Goal: Communication & Community: Answer question/provide support

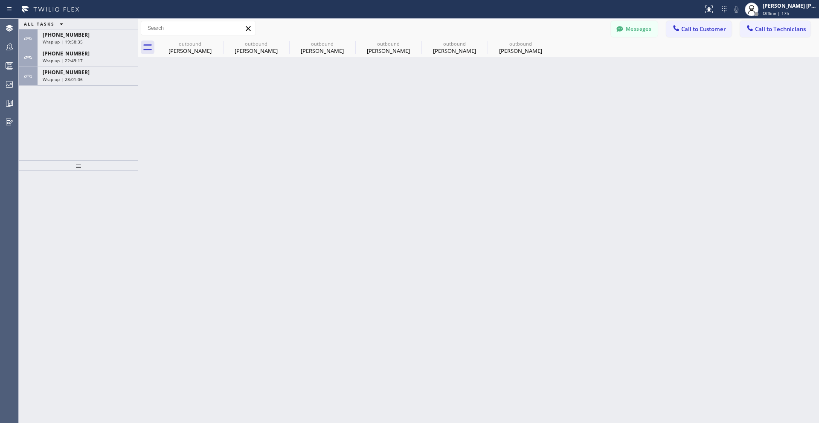
click at [246, 33] on icon at bounding box center [248, 28] width 10 height 10
click at [251, 26] on icon at bounding box center [248, 28] width 10 height 10
click at [757, 12] on icon at bounding box center [752, 9] width 10 height 10
click at [752, 55] on button "Unavailable" at bounding box center [776, 56] width 85 height 11
click at [679, 28] on icon at bounding box center [676, 28] width 9 height 9
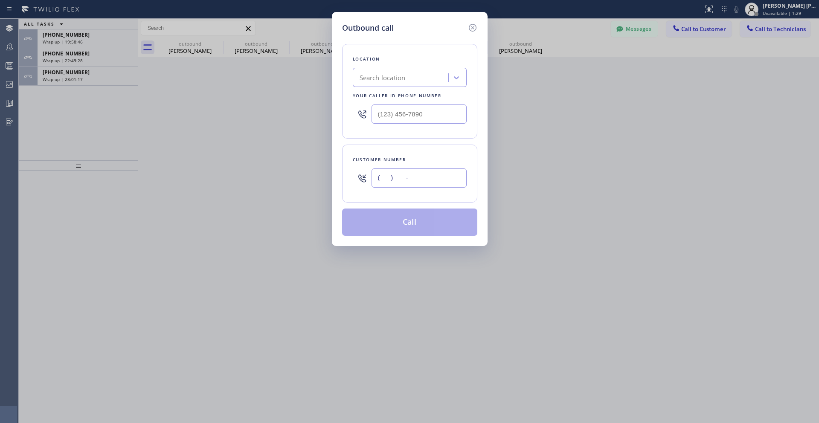
click at [411, 178] on input "(___) ___-____" at bounding box center [419, 178] width 95 height 19
paste input "97"
click at [428, 178] on input "(97_) ___-____" at bounding box center [419, 178] width 95 height 19
paste input "203) 536-8633"
type input "[PHONE_NUMBER]"
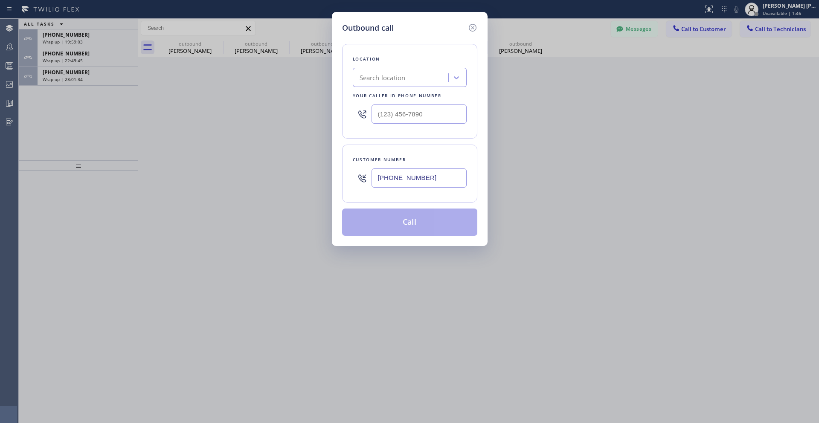
click at [267, 123] on div "Outbound call Location Search location Your caller id phone number Customer num…" at bounding box center [409, 211] width 819 height 423
click at [389, 85] on div "Search location" at bounding box center [402, 77] width 93 height 15
click at [387, 108] on input "(___) ___-____" at bounding box center [419, 114] width 95 height 19
paste input "213) 642-2056"
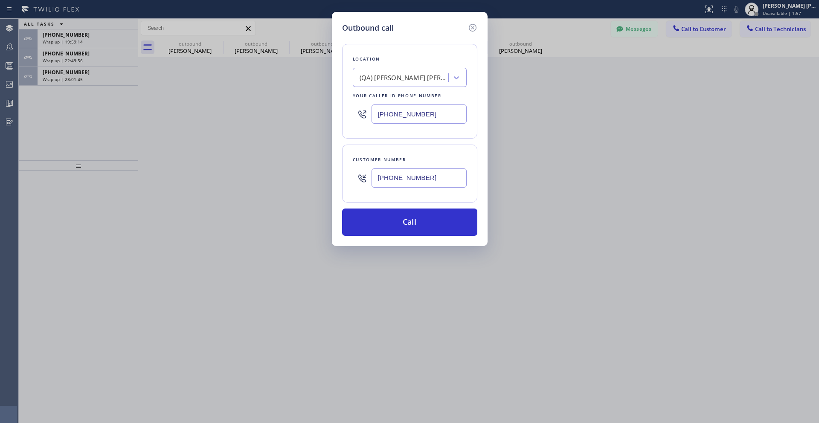
type input "[PHONE_NUMBER]"
click at [357, 153] on div "Customer number [PHONE_NUMBER]" at bounding box center [409, 174] width 135 height 58
click at [373, 222] on button "Call" at bounding box center [409, 222] width 135 height 27
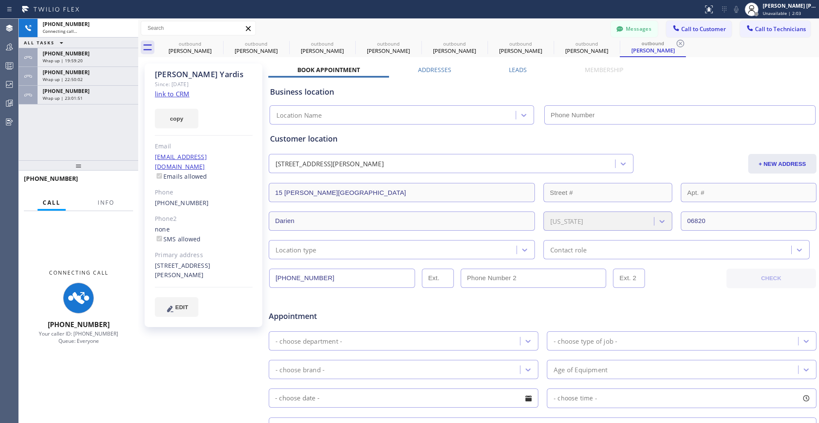
type input "[PHONE_NUMBER]"
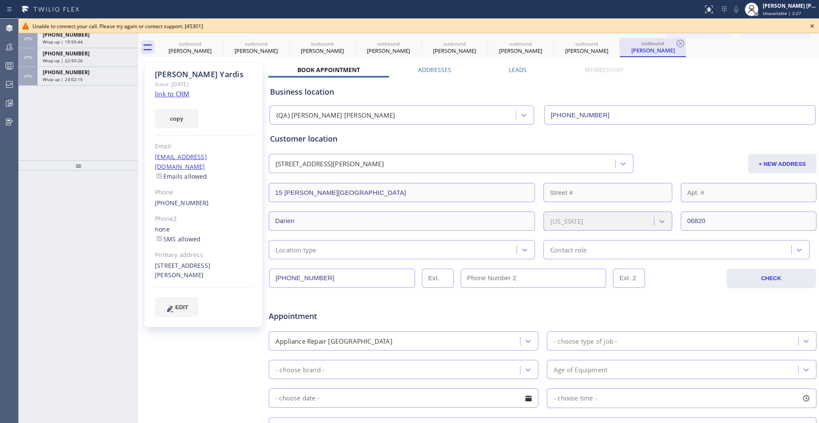
click at [656, 50] on div "[PERSON_NAME]" at bounding box center [653, 51] width 64 height 8
click at [583, 49] on div "[PERSON_NAME]" at bounding box center [587, 51] width 64 height 8
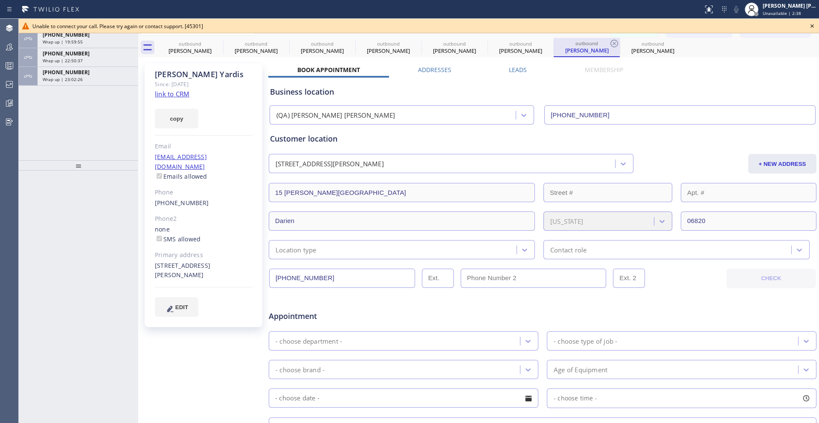
click at [608, 46] on div "outbound" at bounding box center [587, 43] width 64 height 6
click at [612, 42] on icon at bounding box center [614, 43] width 10 height 10
click at [613, 42] on icon at bounding box center [615, 44] width 8 height 8
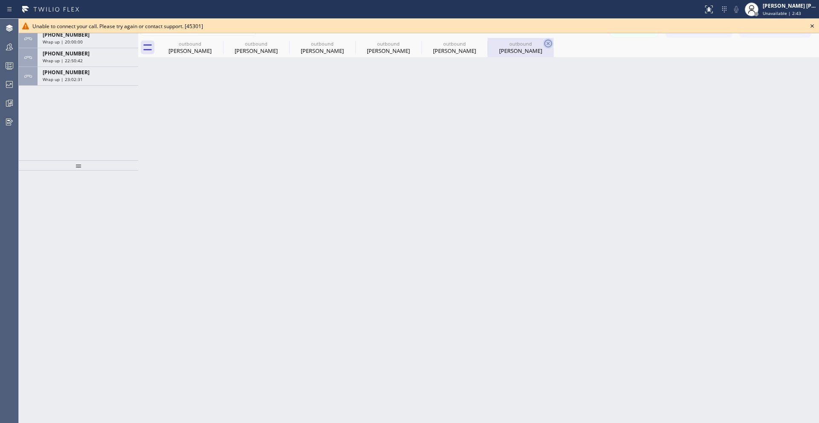
click at [549, 45] on icon at bounding box center [548, 43] width 10 height 10
click at [811, 26] on icon at bounding box center [812, 26] width 10 height 10
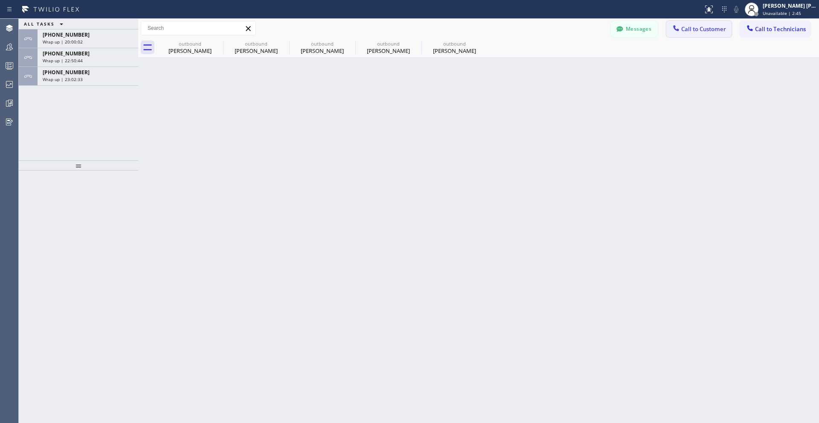
click at [691, 33] on button "Call to Customer" at bounding box center [699, 29] width 65 height 16
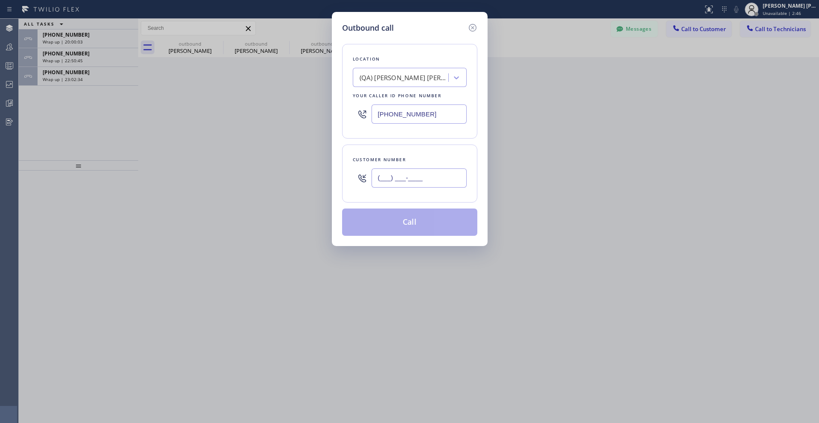
click at [382, 172] on input "(___) ___-____" at bounding box center [419, 178] width 95 height 19
paste input "213) 642-2056"
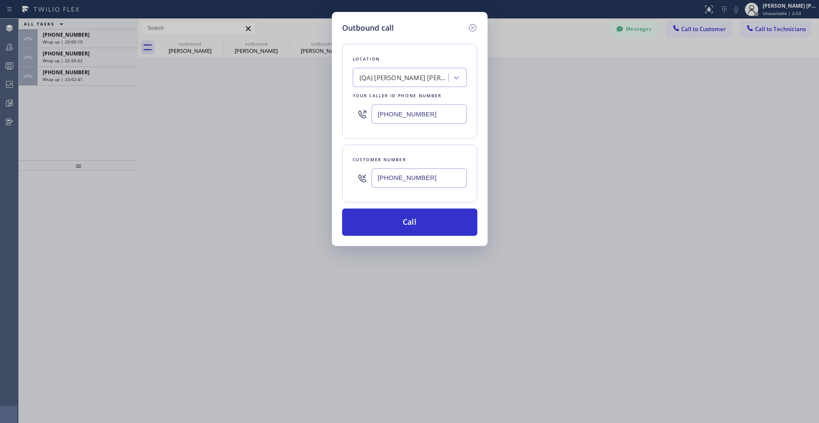
click at [436, 174] on input "[PHONE_NUMBER]" at bounding box center [419, 178] width 95 height 19
paste input "03) 536-8633"
type input "[PHONE_NUMBER]"
click at [398, 226] on button "Call" at bounding box center [409, 222] width 135 height 27
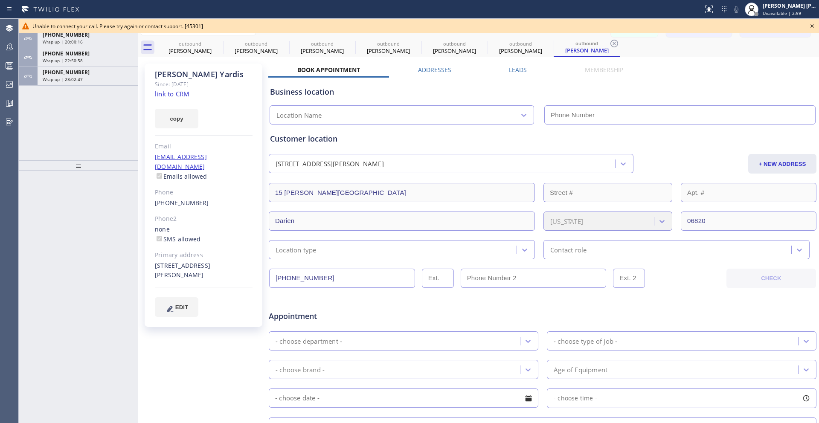
type input "[PHONE_NUMBER]"
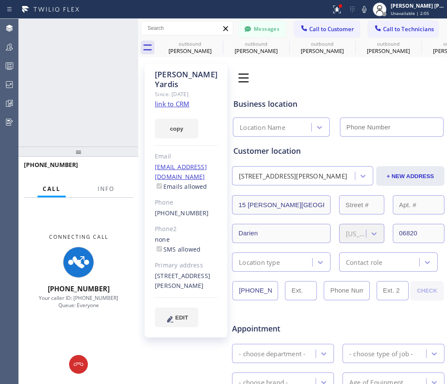
type input "[PHONE_NUMBER]"
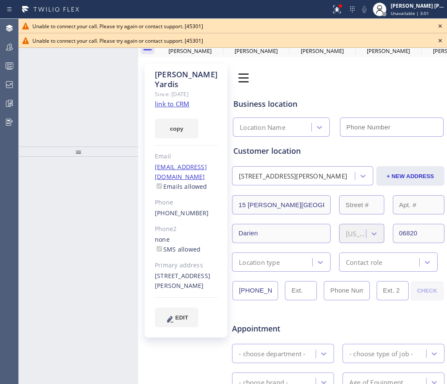
type input "[PHONE_NUMBER]"
